Goal: Find specific page/section: Find specific page/section

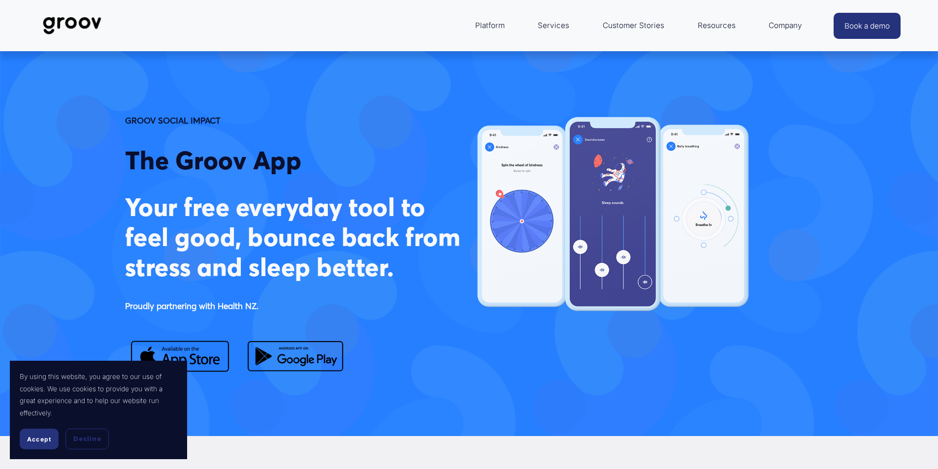
click at [39, 438] on span "Accept" at bounding box center [39, 439] width 24 height 7
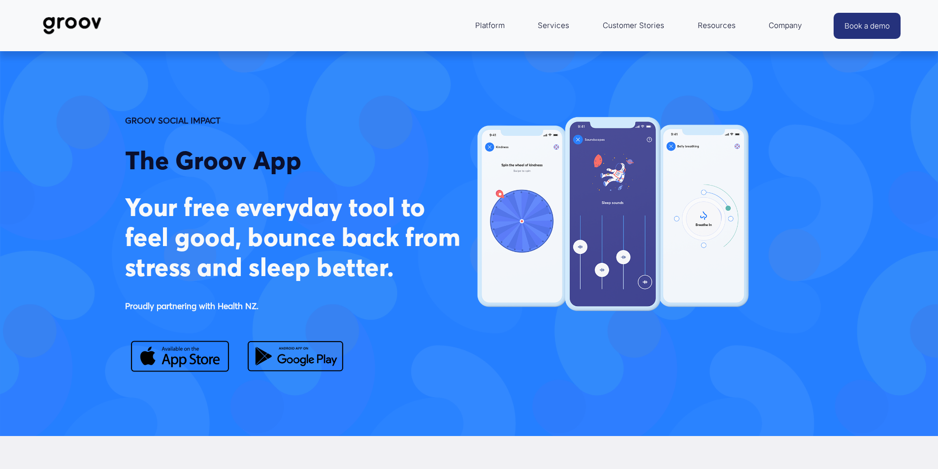
click at [550, 26] on link "Services" at bounding box center [553, 26] width 41 height 24
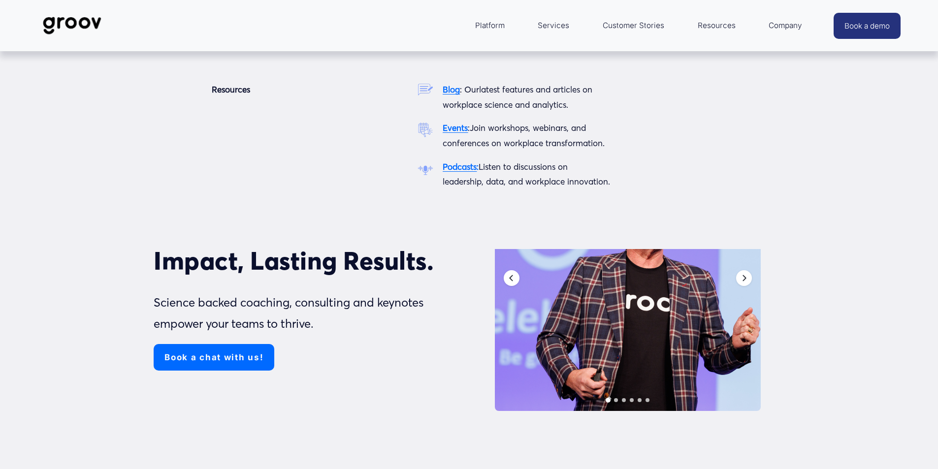
click at [709, 28] on span "Resources" at bounding box center [716, 26] width 38 height 14
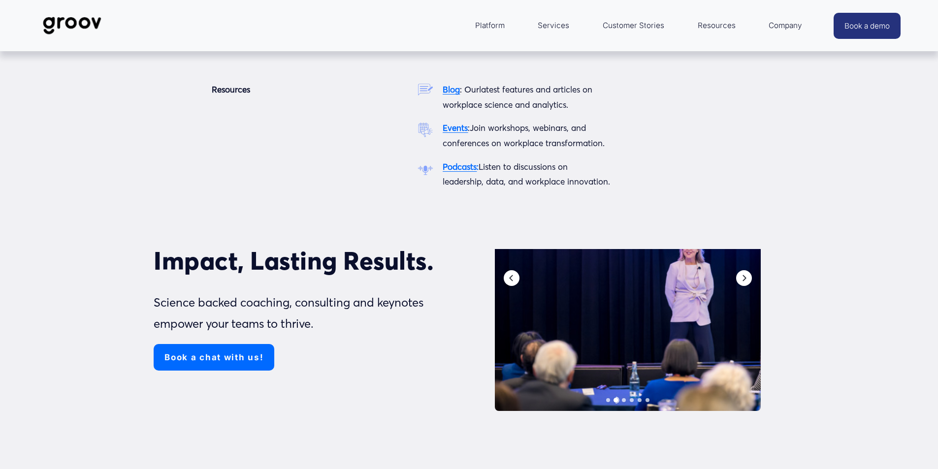
click at [712, 28] on span "Resources" at bounding box center [716, 26] width 38 height 14
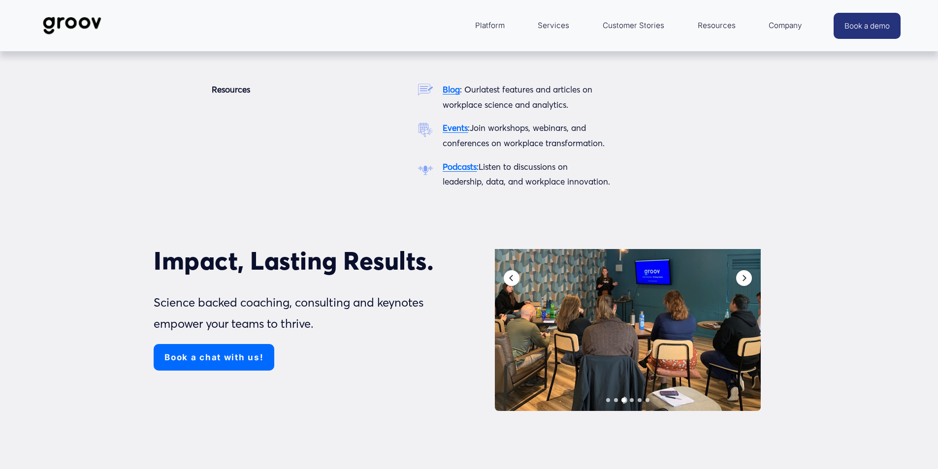
click at [711, 25] on span "Resources" at bounding box center [716, 26] width 38 height 14
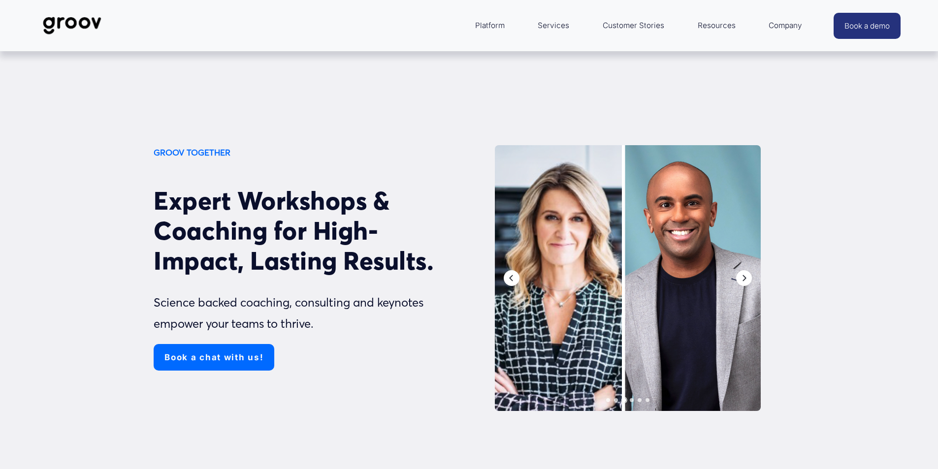
click at [715, 24] on span "Resources" at bounding box center [716, 26] width 38 height 14
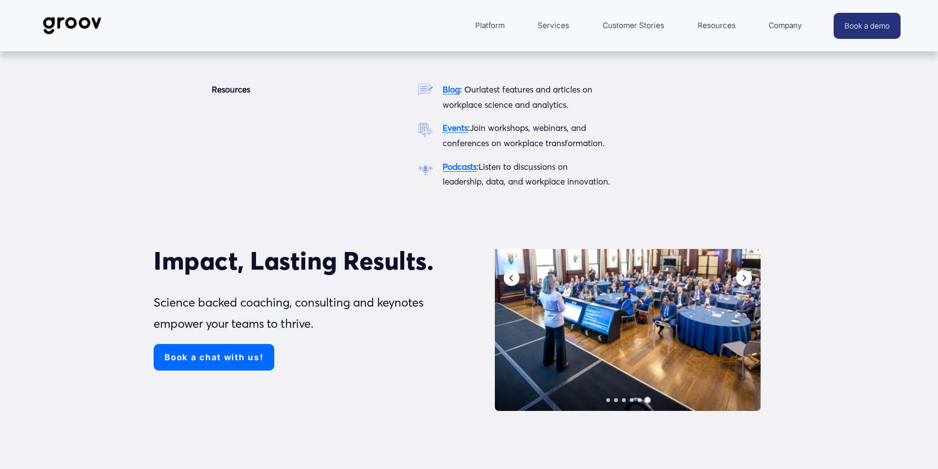
click at [450, 127] on strong "Events" at bounding box center [454, 128] width 25 height 10
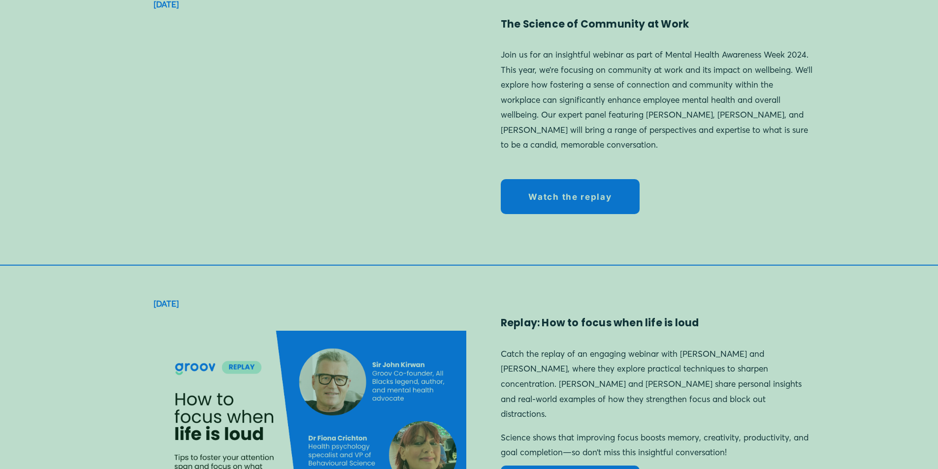
scroll to position [1969, 0]
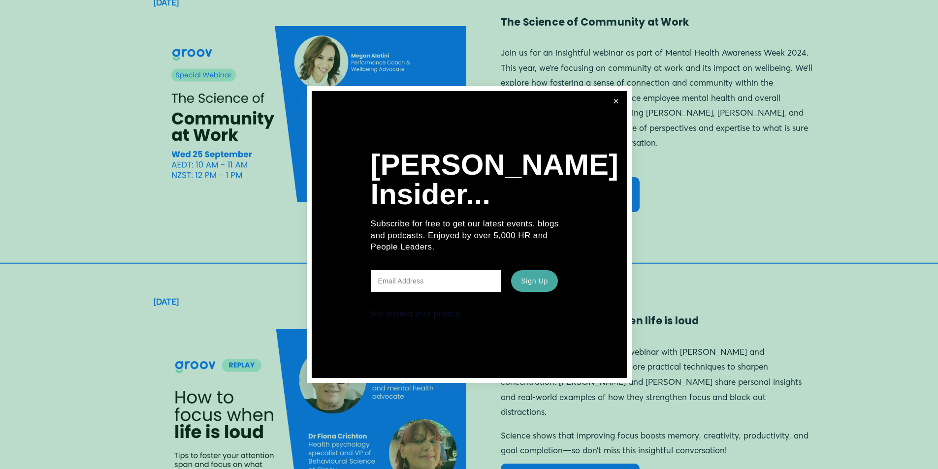
click at [620, 100] on link "Close" at bounding box center [616, 102] width 18 height 18
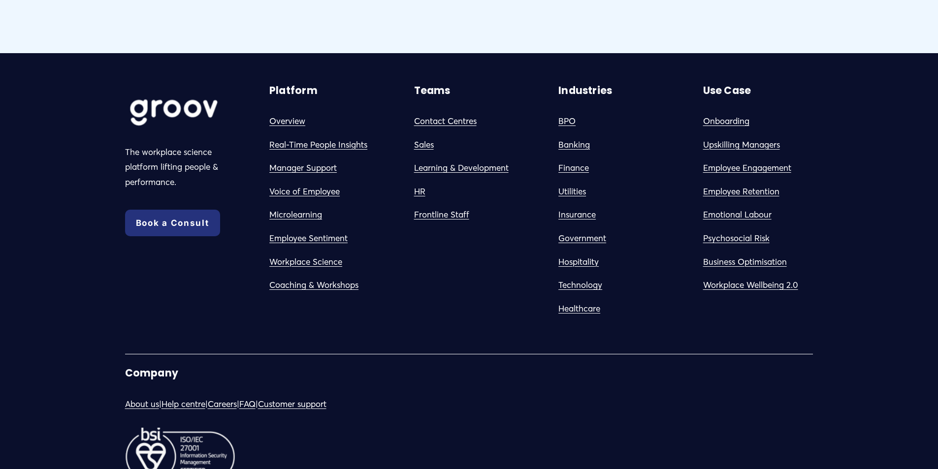
scroll to position [4823, 0]
